Goal: Information Seeking & Learning: Understand process/instructions

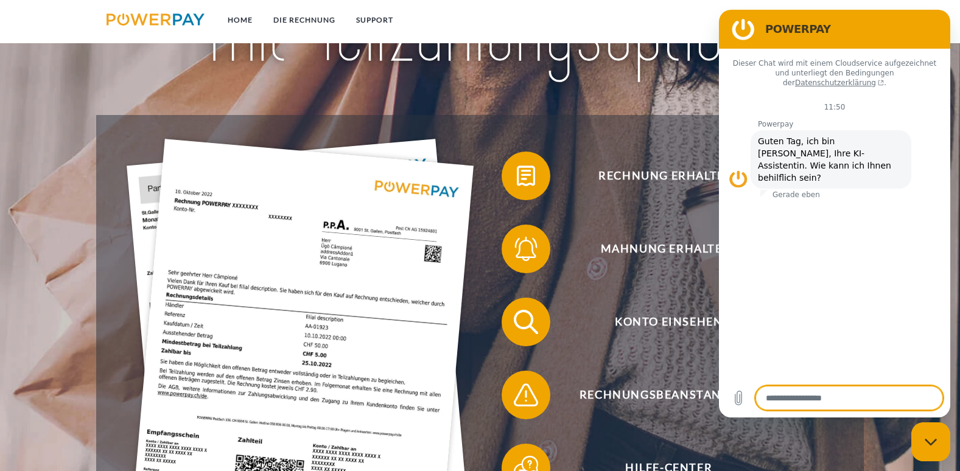
scroll to position [177, 0]
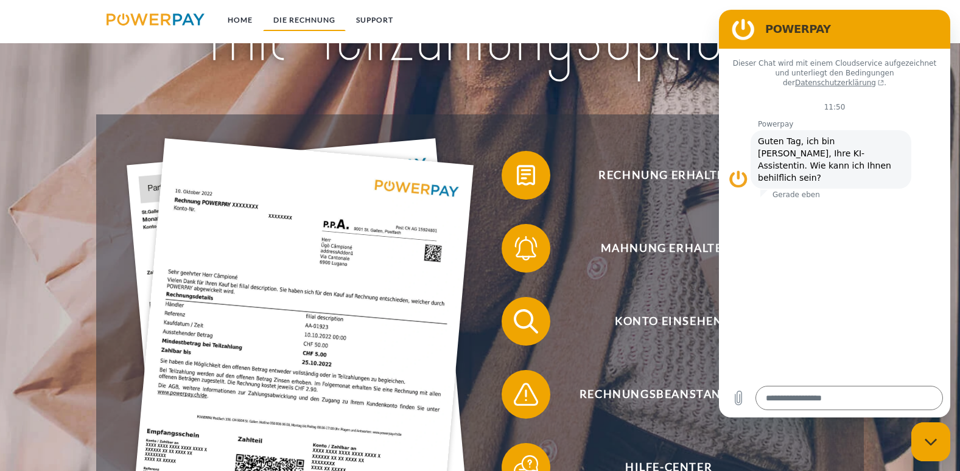
click at [308, 19] on link "DIE RECHNUNG" at bounding box center [304, 20] width 83 height 22
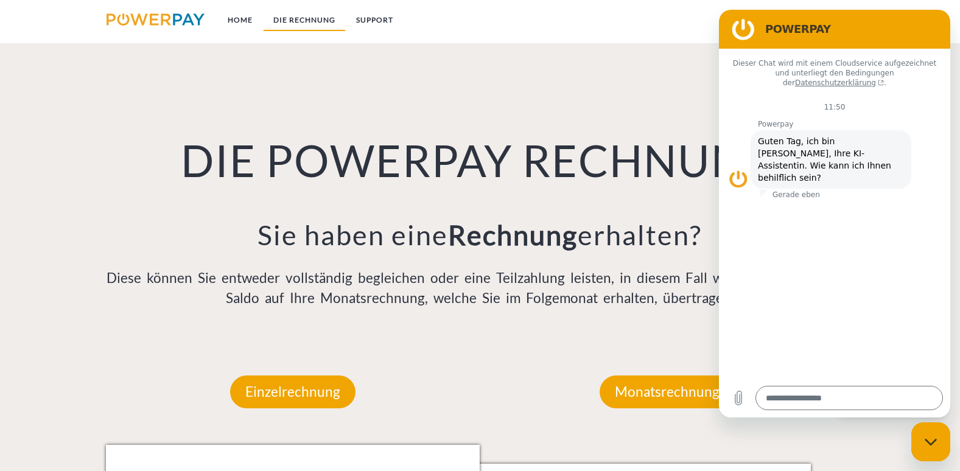
scroll to position [865, 0]
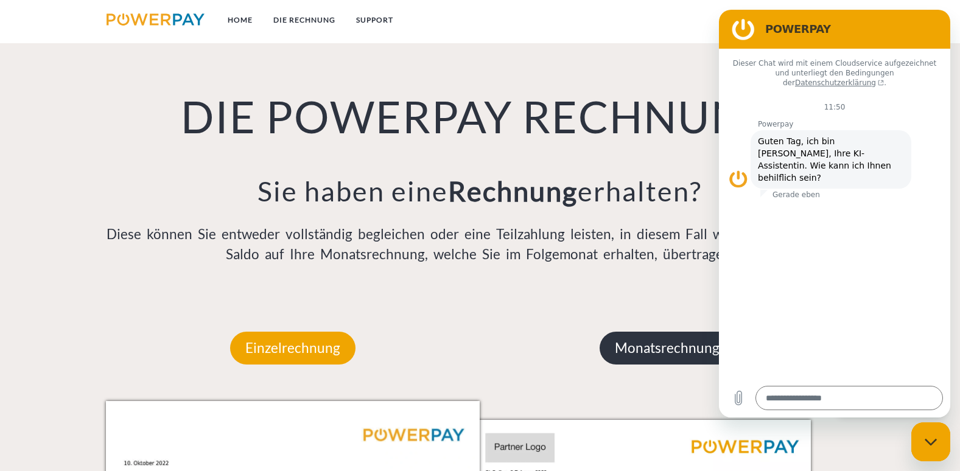
click at [656, 352] on p "Monatsrechnung" at bounding box center [667, 348] width 135 height 33
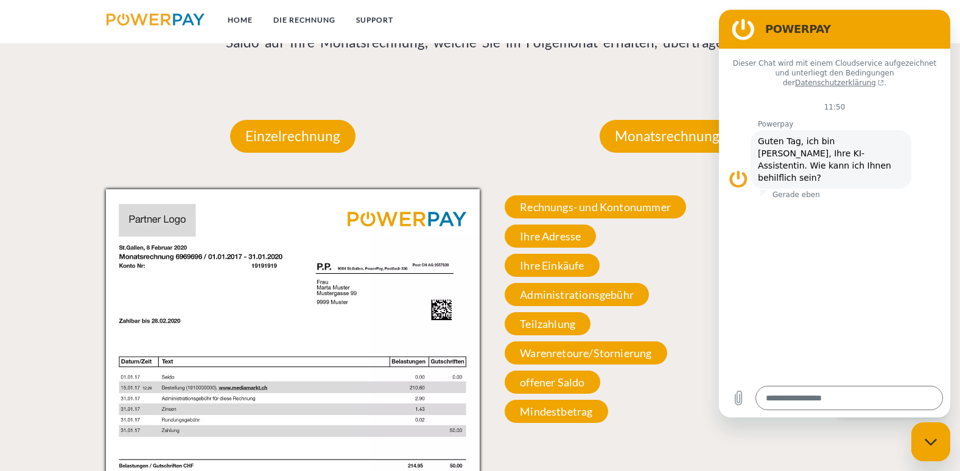
scroll to position [1076, 0]
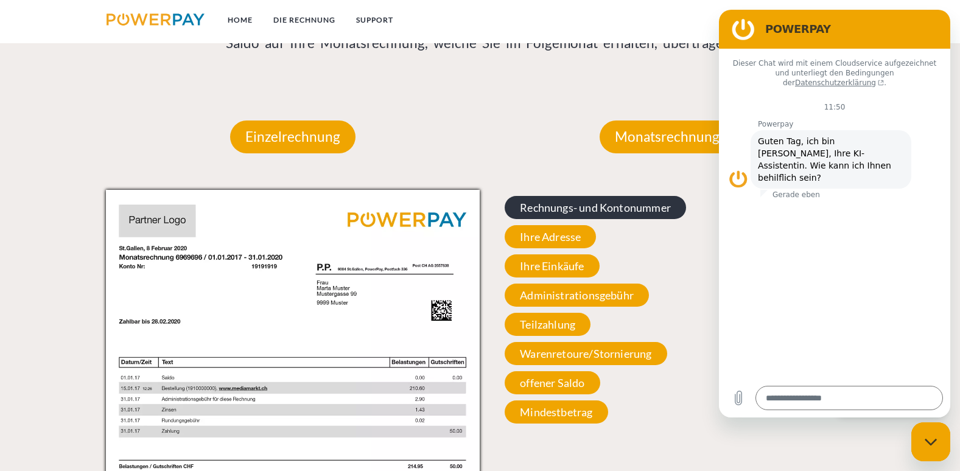
click at [553, 209] on span "Rechnungs- und Kontonummer" at bounding box center [595, 207] width 181 height 23
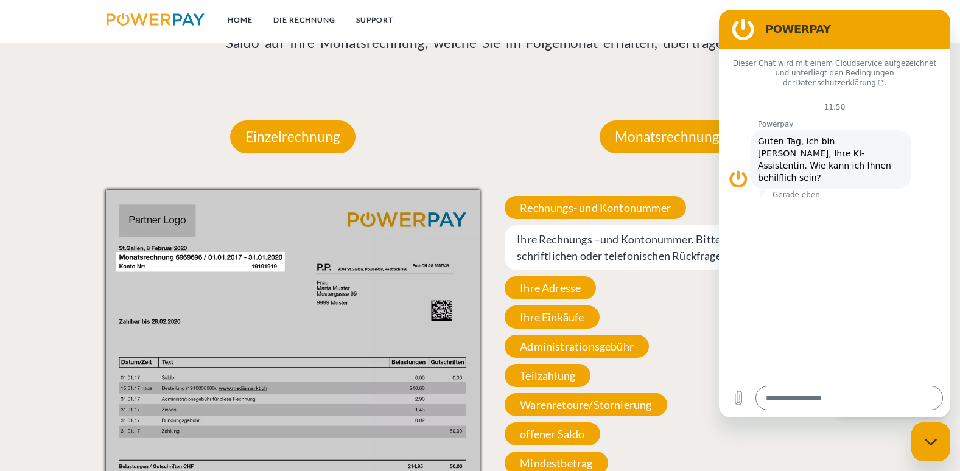
click at [915, 3] on nav "Home DIE RECHNUNG SUPPORT agb" at bounding box center [480, 21] width 960 height 43
click at [906, 61] on p "Dieser Chat wird mit einem Cloudservice aufgezeichnet und unterliegt den Beding…" at bounding box center [835, 72] width 212 height 29
click at [635, 133] on p "Monatsrechnung" at bounding box center [667, 137] width 135 height 33
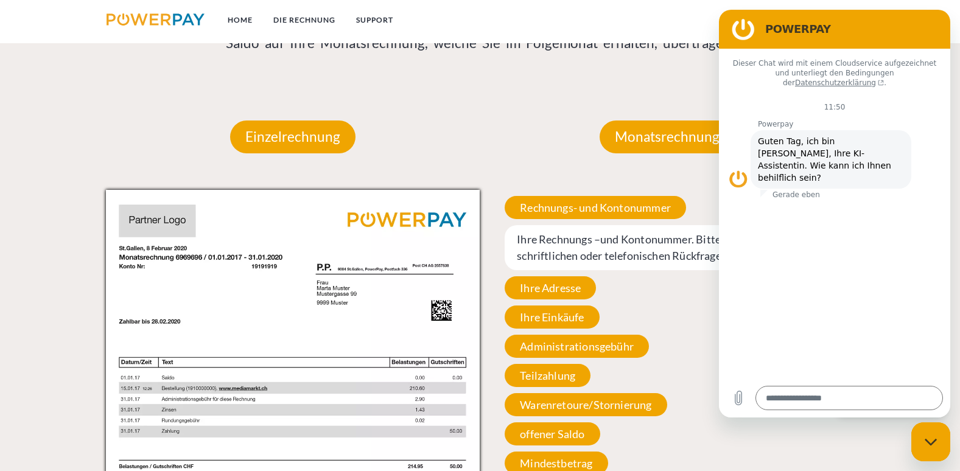
click at [567, 96] on div "Monatsrechnung" at bounding box center [667, 137] width 208 height 106
click at [676, 136] on p "Monatsrechnung" at bounding box center [667, 137] width 135 height 33
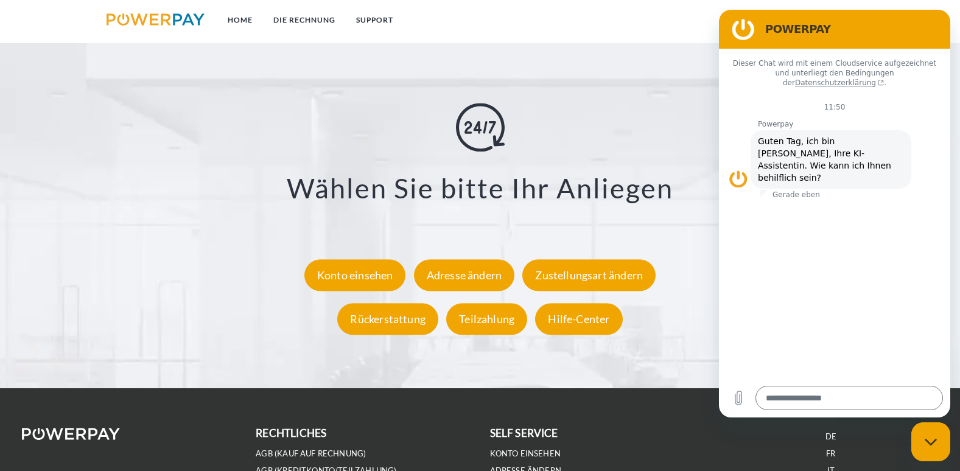
scroll to position [2219, 0]
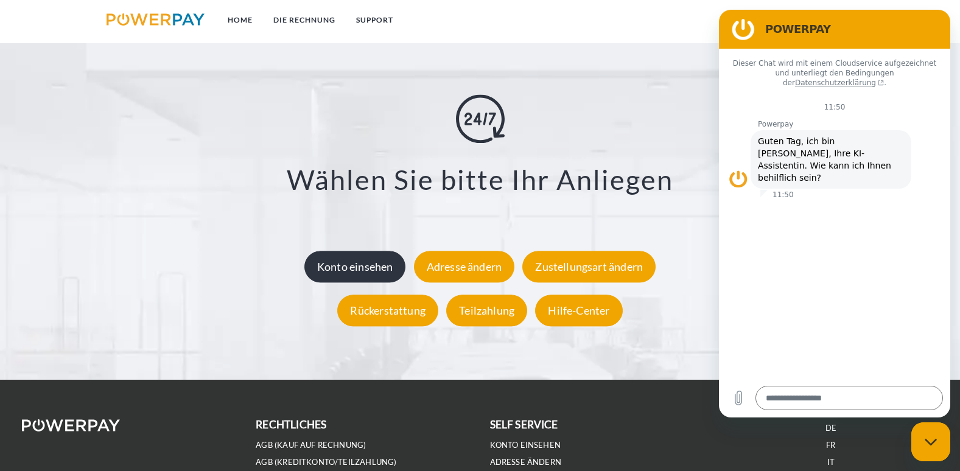
click at [348, 260] on div "Konto einsehen" at bounding box center [355, 267] width 102 height 32
